Goal: Task Accomplishment & Management: Manage account settings

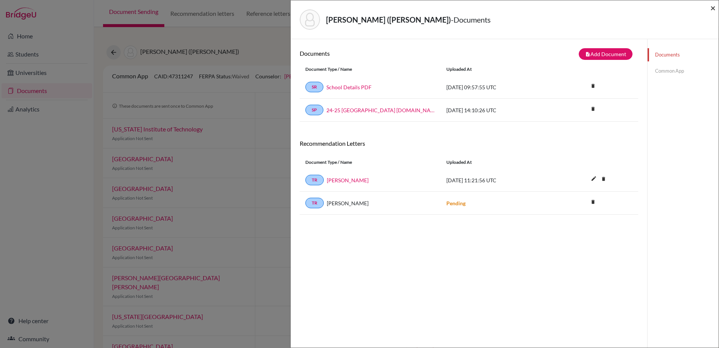
click at [712, 4] on span "×" at bounding box center [712, 7] width 5 height 11
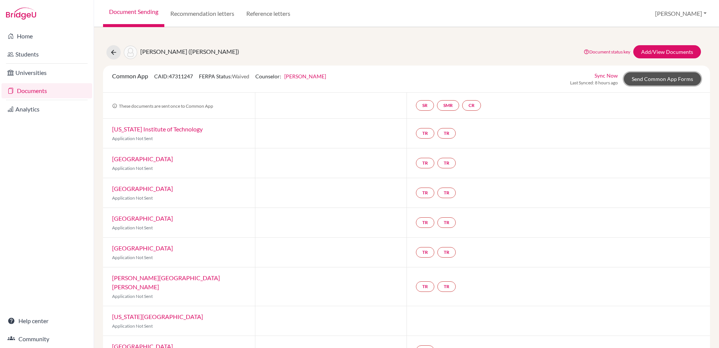
click at [656, 77] on link "Send Common App Forms" at bounding box center [662, 78] width 77 height 13
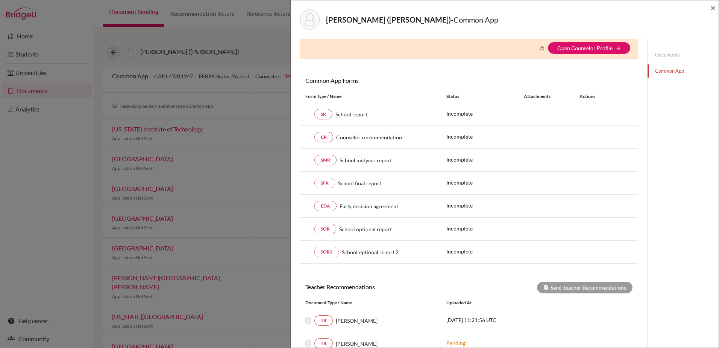
scroll to position [127, 0]
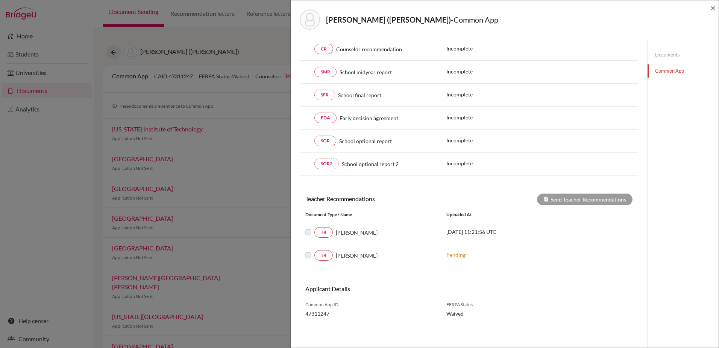
click at [314, 228] on label at bounding box center [314, 228] width 0 height 0
click at [500, 235] on div "2025-09-12 11:21:56 UTC" at bounding box center [497, 232] width 113 height 9
drag, startPoint x: 502, startPoint y: 231, endPoint x: 385, endPoint y: 225, distance: 116.7
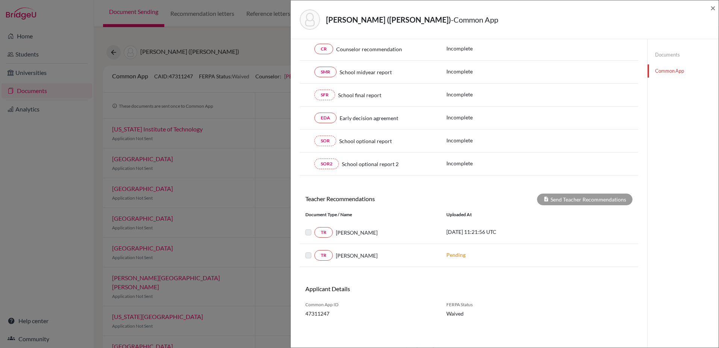
click at [385, 225] on div "TR Peter Hepworth 2025-09-12 11:21:56 UTC" at bounding box center [469, 232] width 338 height 23
click at [534, 234] on p "2025-09-12 11:21:56 UTC" at bounding box center [497, 232] width 102 height 8
drag, startPoint x: 521, startPoint y: 229, endPoint x: 437, endPoint y: 232, distance: 83.5
click at [437, 232] on div "TR Peter Hepworth 2025-09-12 11:21:56 UTC" at bounding box center [469, 232] width 338 height 11
drag, startPoint x: 437, startPoint y: 232, endPoint x: 542, endPoint y: 236, distance: 105.4
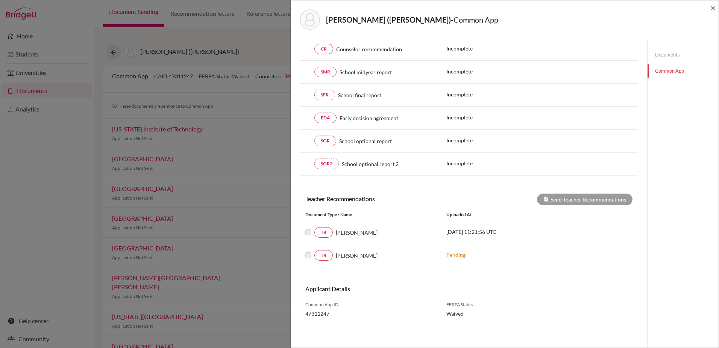
click at [542, 236] on div "2025-09-12 11:21:56 UTC" at bounding box center [497, 232] width 113 height 9
click at [496, 234] on p "2025-09-12 11:21:56 UTC" at bounding box center [497, 232] width 102 height 8
click at [314, 228] on label at bounding box center [314, 228] width 0 height 0
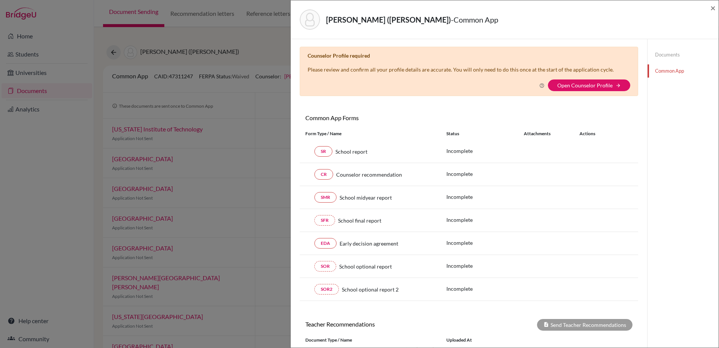
scroll to position [0, 0]
click at [712, 7] on span "×" at bounding box center [712, 7] width 5 height 11
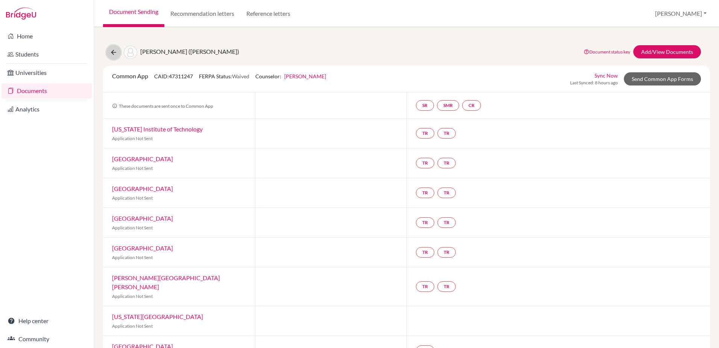
click at [112, 54] on icon at bounding box center [114, 53] width 8 height 8
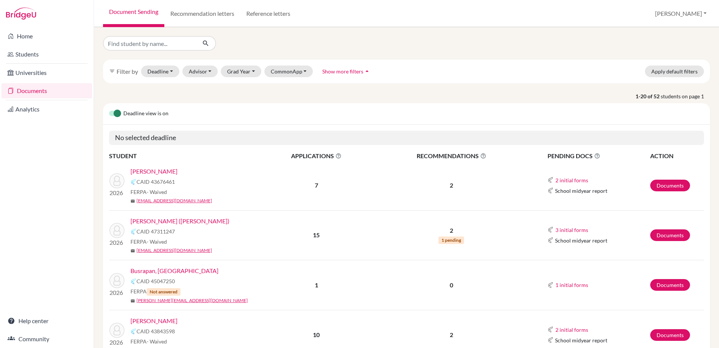
click at [143, 52] on div "filter_list Filter by Deadline - Select a date range Or double click for a sing…" at bounding box center [406, 272] width 607 height 473
click at [143, 37] on input "Find student by name..." at bounding box center [149, 43] width 93 height 14
type input "li"
click button "submit" at bounding box center [206, 43] width 20 height 14
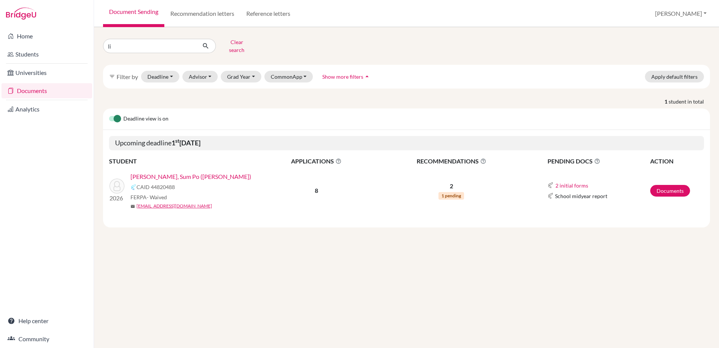
click at [173, 172] on link "Li, Sum Po (Asher)" at bounding box center [191, 176] width 121 height 9
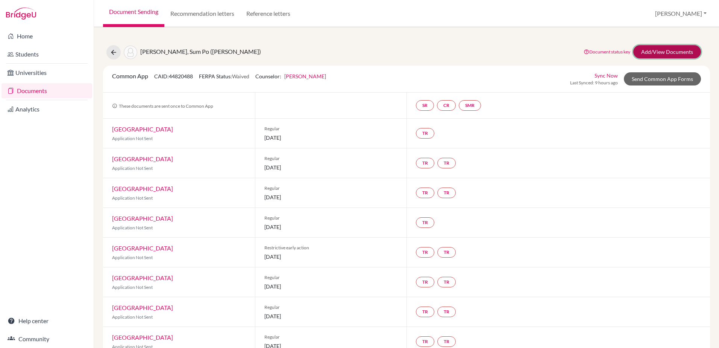
click at [663, 53] on link "Add/View Documents" at bounding box center [667, 51] width 68 height 13
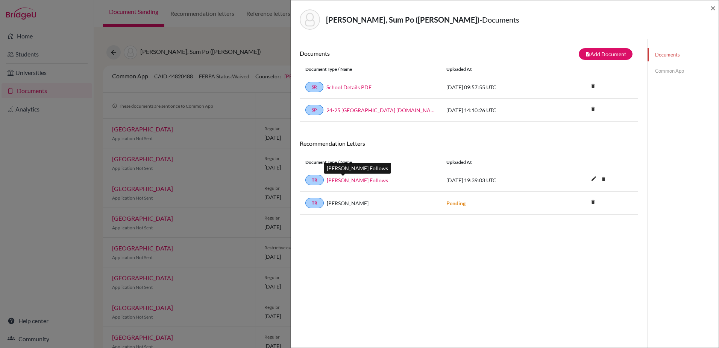
click at [343, 181] on link "David Follows" at bounding box center [357, 180] width 61 height 8
click at [711, 9] on span "×" at bounding box center [712, 7] width 5 height 11
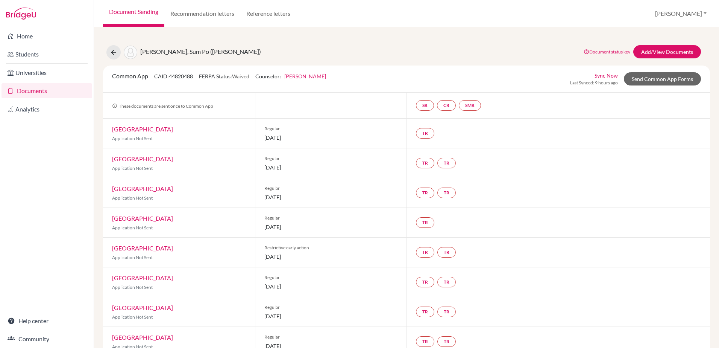
click at [33, 93] on link "Documents" at bounding box center [47, 90] width 91 height 15
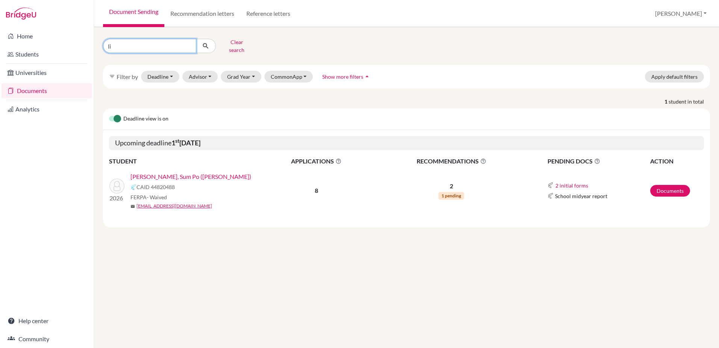
click at [152, 49] on input "li" at bounding box center [149, 46] width 93 height 14
type input "l"
type input "sadis"
click button "submit" at bounding box center [206, 46] width 20 height 14
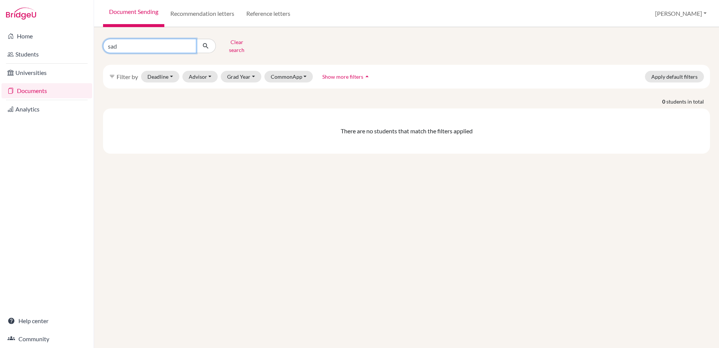
type input "sada"
click button "submit" at bounding box center [206, 46] width 20 height 14
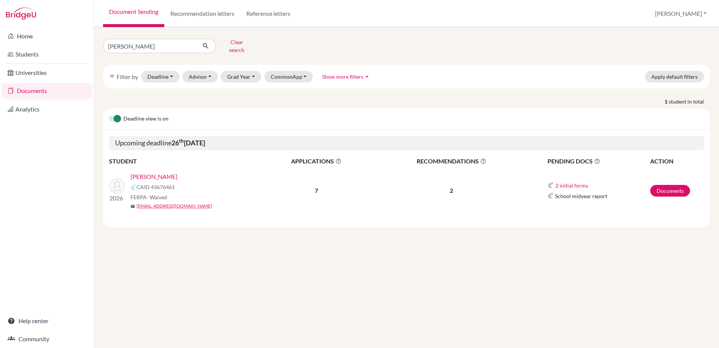
click at [159, 172] on link "Sadasivan, Rohan" at bounding box center [154, 176] width 47 height 9
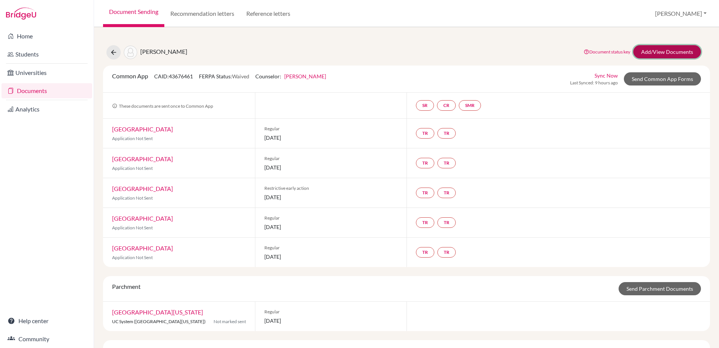
click at [675, 55] on link "Add/View Documents" at bounding box center [667, 51] width 68 height 13
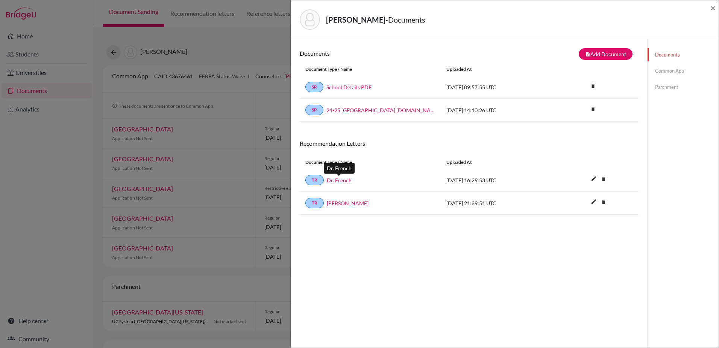
click at [340, 183] on link "Dr. French" at bounding box center [339, 180] width 25 height 8
click at [340, 201] on link "[PERSON_NAME]" at bounding box center [348, 203] width 42 height 8
click at [241, 75] on div "[PERSON_NAME] - Documents × Documents note_add Add Document Document type Chang…" at bounding box center [359, 174] width 719 height 348
click at [713, 8] on span "×" at bounding box center [712, 7] width 5 height 11
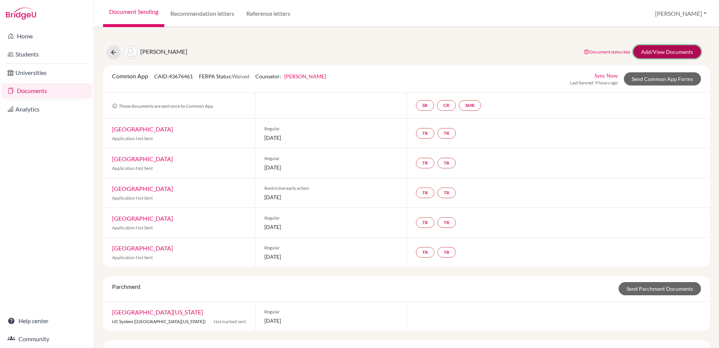
click at [641, 53] on link "Add/View Documents" at bounding box center [667, 51] width 68 height 13
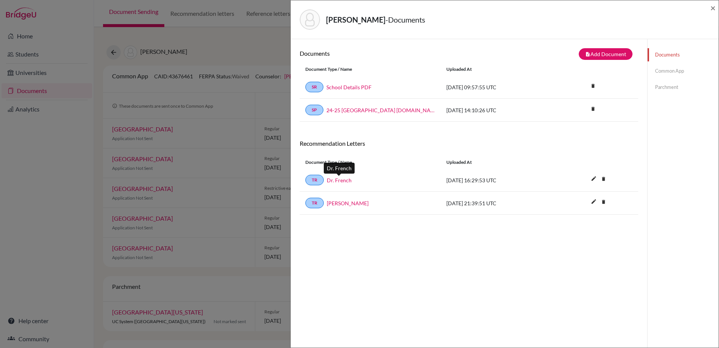
click at [337, 180] on link "Dr. French" at bounding box center [339, 180] width 25 height 8
